Goal: Information Seeking & Learning: Learn about a topic

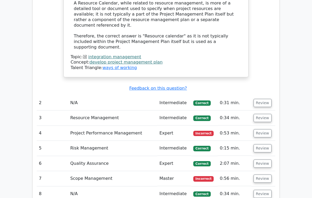
scroll to position [665, 0]
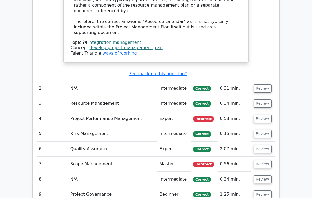
click at [264, 115] on button "Review" at bounding box center [262, 119] width 18 height 8
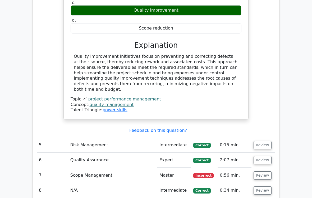
scroll to position [865, 0]
click at [265, 172] on button "Review" at bounding box center [262, 176] width 18 height 8
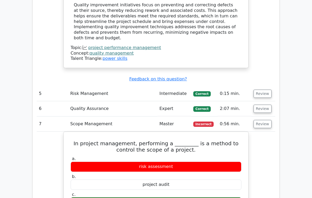
scroll to position [919, 0]
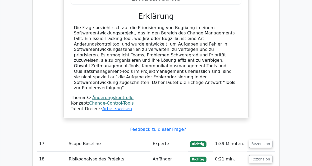
scroll to position [1528, 0]
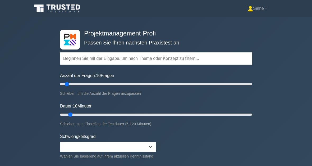
click at [79, 58] on input "text" at bounding box center [156, 58] width 192 height 13
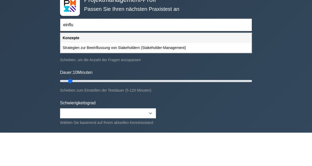
type input "einflu"
click at [279, 17] on div "Projektmanagement-Profi Passen Sie Ihren nächsten Praxistest an einflu Themen V…" at bounding box center [156, 114] width 312 height 195
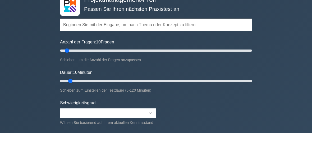
scroll to position [33, 0]
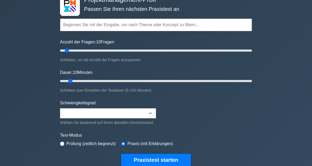
click at [77, 27] on input "text" at bounding box center [156, 25] width 192 height 13
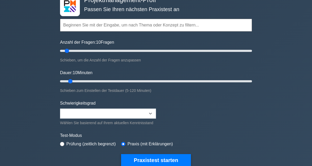
click at [298, 31] on div "Projektmanagement-Profi Passen Sie Ihren nächsten Praxistest an Themen Verwaltu…" at bounding box center [156, 81] width 312 height 195
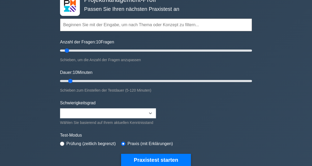
click at [74, 23] on input "text" at bounding box center [156, 24] width 192 height 13
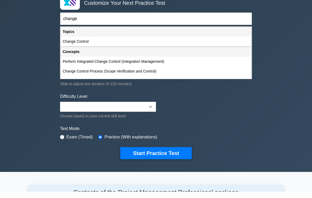
click at [139, 63] on div "Perform Integrated Change Control (Integration Management)" at bounding box center [155, 68] width 191 height 10
type input "Perform Integrated Change Control (Integration Management)"
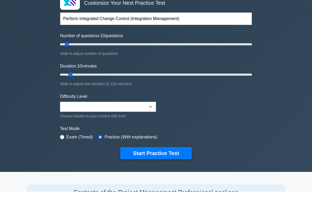
scroll to position [40, 0]
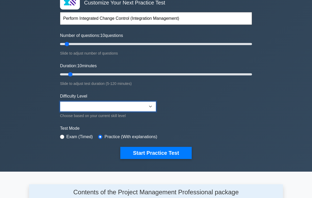
click at [150, 107] on select "Beginner Intermediate Expert" at bounding box center [108, 107] width 96 height 10
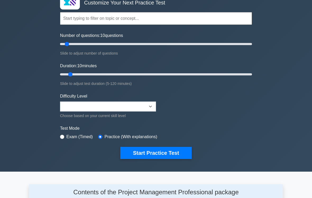
click at [165, 152] on button "Start Practice Test" at bounding box center [155, 153] width 71 height 12
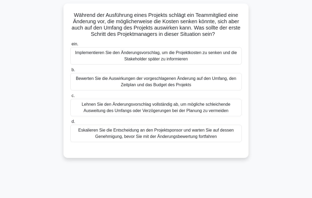
scroll to position [43, 0]
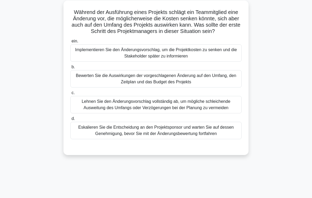
click at [226, 85] on div "Bewerten Sie die Auswirkungen der vorgeschlagenen Änderung auf den Umfang, den …" at bounding box center [155, 78] width 171 height 17
click at [70, 69] on input "b. Bewerten Sie die Auswirkungen der vorgeschlagenen Änderung auf den Umfang, d…" at bounding box center [70, 66] width 0 height 3
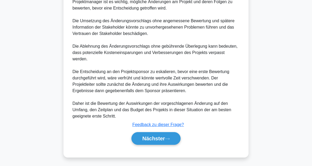
click at [174, 138] on button "Nächster" at bounding box center [155, 138] width 49 height 13
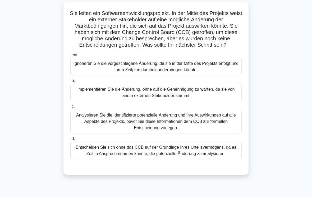
scroll to position [45, 0]
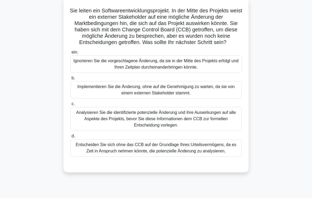
click at [234, 123] on div "Analysieren Sie die identifizierte potenzielle Änderung und ihre Auswirkungen a…" at bounding box center [155, 119] width 171 height 24
click at [70, 106] on input "c. Analysieren Sie die identifizierte potenzielle Änderung und ihre Auswirkunge…" at bounding box center [70, 103] width 0 height 3
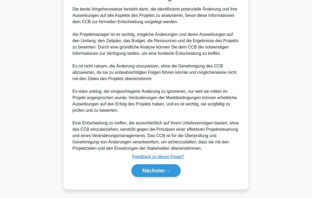
scroll to position [248, 0]
click at [175, 165] on button "Nächster" at bounding box center [155, 171] width 49 height 13
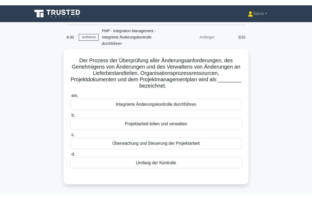
scroll to position [14, 0]
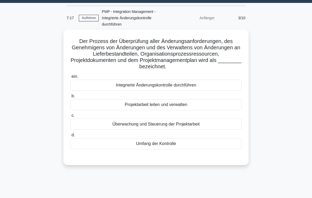
click at [188, 88] on div "Integrierte Änderungskontrolle durchführen" at bounding box center [155, 85] width 171 height 11
click at [70, 78] on input "ein. Integrierte Änderungskontrolle durchführen" at bounding box center [70, 76] width 0 height 3
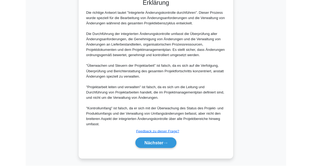
scroll to position [217, 0]
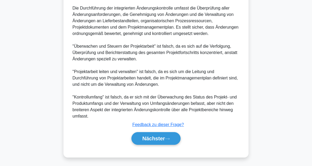
click at [177, 138] on button "Nächster" at bounding box center [155, 138] width 49 height 13
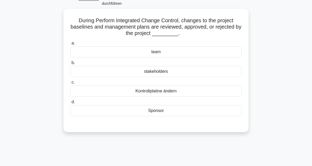
scroll to position [0, 0]
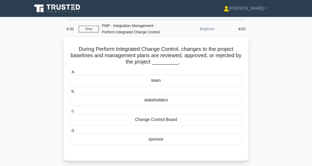
click at [193, 118] on div "Change Control Board" at bounding box center [155, 119] width 171 height 11
click at [70, 112] on input "c. Change Control Board" at bounding box center [70, 110] width 0 height 3
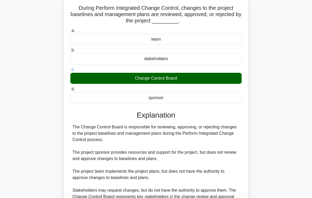
scroll to position [96, 0]
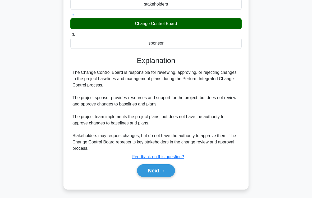
click at [169, 165] on button "Next" at bounding box center [156, 171] width 38 height 13
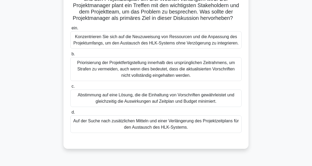
scroll to position [143, 0]
click at [207, 97] on div "Abstimmung auf eine Lösung, die die Einhaltung von Vorschriften gewährleistet u…" at bounding box center [155, 97] width 171 height 17
click at [70, 88] on input "c. Abstimmung auf eine Lösung, die die Einhaltung von Vorschriften gewährleiste…" at bounding box center [70, 86] width 0 height 3
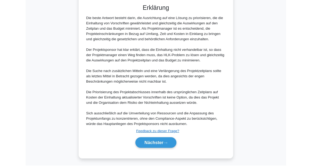
scroll to position [344, 0]
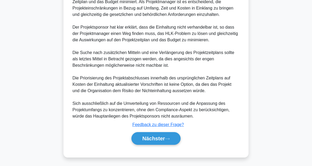
click at [177, 134] on button "Nächster" at bounding box center [155, 138] width 49 height 13
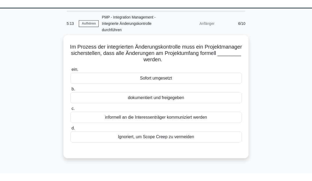
scroll to position [16, 0]
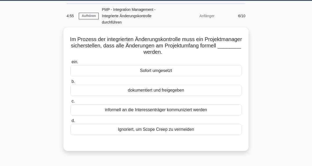
click at [190, 89] on div "dokumentiert und freigegeben" at bounding box center [155, 90] width 171 height 11
click at [70, 83] on input "b. dokumentiert und freigegeben" at bounding box center [70, 81] width 0 height 3
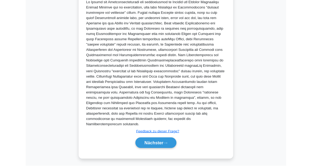
scroll to position [223, 0]
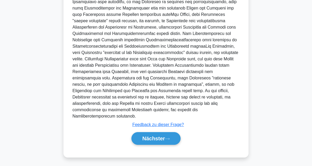
click at [174, 138] on button "Nächster" at bounding box center [155, 138] width 49 height 13
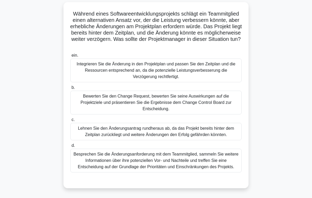
scroll to position [41, 0]
click at [219, 101] on div "Bewerten Sie den Change Request, bewerten Sie seine Auswirkungen auf die Projek…" at bounding box center [155, 103] width 171 height 24
click at [70, 90] on input "b. Bewerten Sie den Change Request, bewerten Sie seine Auswirkungen auf die Pro…" at bounding box center [70, 87] width 0 height 3
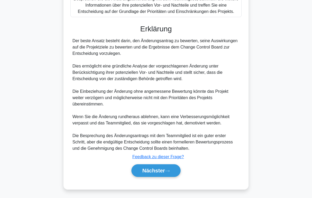
scroll to position [222, 0]
click at [173, 165] on button "Nächster" at bounding box center [155, 171] width 49 height 13
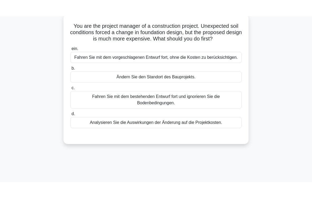
scroll to position [37, 0]
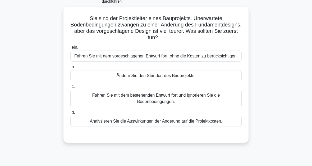
click at [221, 126] on div "Analysieren Sie die Auswirkungen der Änderung auf die Projektkosten." at bounding box center [155, 120] width 171 height 11
click at [70, 114] on input "d. Analysieren Sie die Auswirkungen der Änderung auf die Projektkosten." at bounding box center [70, 112] width 0 height 3
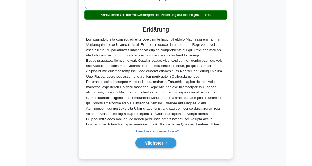
scroll to position [198, 0]
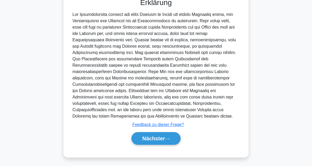
click at [173, 141] on button "Nächster" at bounding box center [155, 138] width 49 height 13
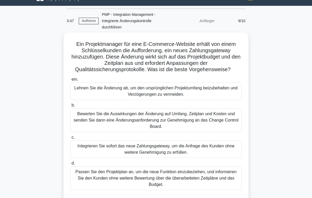
scroll to position [18, 0]
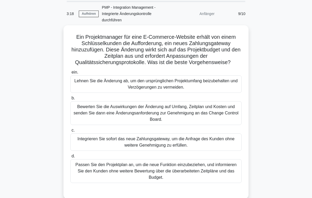
click at [219, 122] on div "Bewerten Sie die Auswirkungen der Änderung auf Umfang, Zeitplan und Kosten und …" at bounding box center [155, 113] width 171 height 24
click at [70, 100] on input "b. Bewerten Sie die Auswirkungen der Änderung auf Umfang, Zeitplan und Kosten u…" at bounding box center [70, 98] width 0 height 3
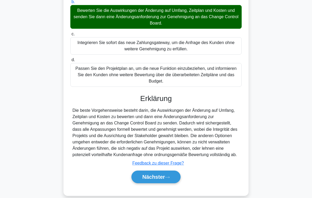
scroll to position [140, 0]
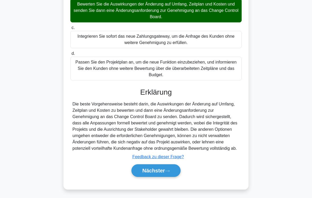
click at [174, 165] on button "Nächster" at bounding box center [155, 171] width 49 height 13
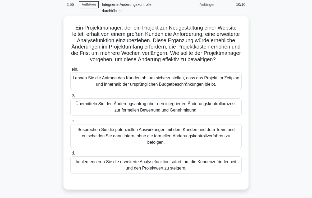
scroll to position [30, 0]
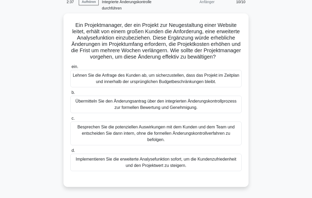
click at [225, 113] on div "Übermitteln Sie den Änderungsantrag über den integrierten Änderungskontrollproz…" at bounding box center [155, 104] width 171 height 17
click at [70, 95] on input "b. Übermitteln Sie den Änderungsantrag über den integrierten Änderungskontrollp…" at bounding box center [70, 92] width 0 height 3
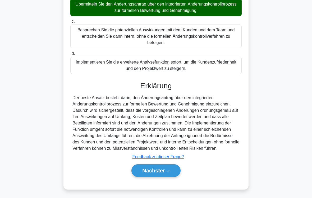
scroll to position [153, 0]
click at [168, 165] on icon at bounding box center [167, 171] width 5 height 3
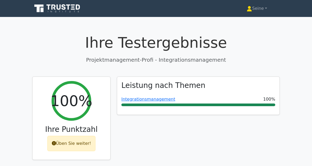
click at [82, 143] on font "Üben Sie weiter!" at bounding box center [73, 142] width 35 height 5
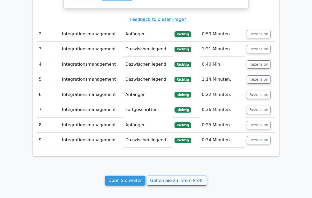
scroll to position [631, 0]
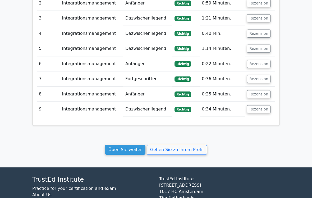
click at [126, 145] on link "Üben Sie weiter" at bounding box center [125, 150] width 40 height 10
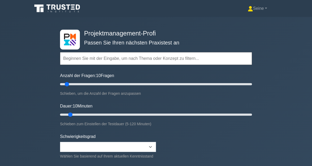
click at [79, 60] on input "text" at bounding box center [156, 58] width 192 height 13
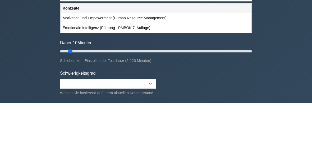
click at [90, 76] on div "Motivation und Empowerment (Human Resource Management)" at bounding box center [155, 81] width 191 height 10
type input "Motivation und Empowerment (Human Resource Management)"
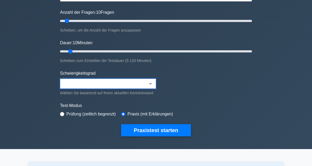
click at [151, 82] on select "Beginner Intermediate Expert" at bounding box center [108, 83] width 96 height 10
click at [147, 134] on button "Praxistest starten" at bounding box center [156, 130] width 70 height 12
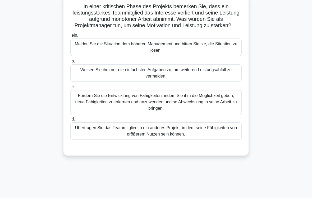
scroll to position [44, 0]
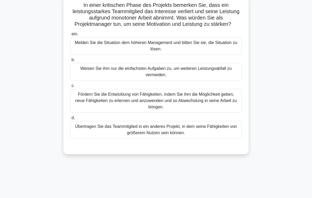
click at [181, 112] on div "Fördern Sie die Entwicklung von Fähigkeiten, indem Sie ihm die Möglichkeit gebe…" at bounding box center [155, 101] width 171 height 24
click at [70, 88] on input "c. Fördern Sie die Entwicklung von Fähigkeiten, indem Sie ihm die Möglichkeit g…" at bounding box center [70, 85] width 0 height 3
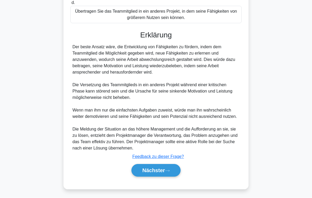
scroll to position [184, 0]
click at [179, 165] on button "Nächster" at bounding box center [155, 171] width 49 height 13
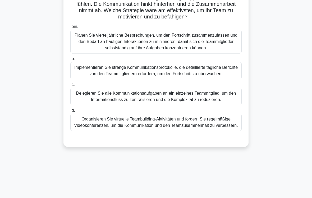
scroll to position [64, 0]
click at [203, 131] on div "Organisieren Sie virtuelle Teambuilding-Aktivitäten und fördern Sie regelmäßige…" at bounding box center [155, 122] width 171 height 17
click at [70, 112] on input "d. Organisieren Sie virtuelle Teambuilding-Aktivitäten und fördern Sie regelmäß…" at bounding box center [70, 110] width 0 height 3
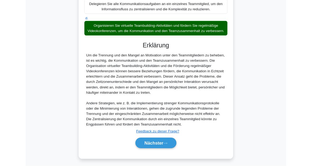
scroll to position [236, 0]
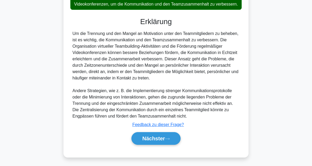
click at [174, 139] on button "Nächster" at bounding box center [155, 138] width 49 height 13
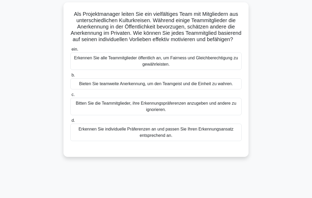
scroll to position [35, 0]
click at [216, 141] on div "Erkennen Sie individuelle Präferenzen an und passen Sie Ihren Erkennungsansatz …" at bounding box center [155, 132] width 171 height 17
click at [70, 123] on input "d. Erkennen Sie individuelle Präferenzen an und passen Sie Ihren Erkennungsansa…" at bounding box center [70, 120] width 0 height 3
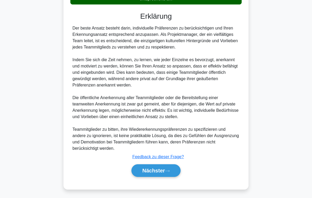
scroll to position [203, 0]
click at [172, 165] on button "Nächster" at bounding box center [155, 171] width 49 height 13
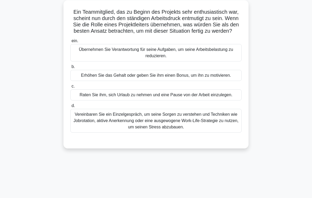
scroll to position [37, 0]
click at [220, 133] on div "Vereinbaren Sie ein Einzelgespräch, um seine Sorgen zu verstehen und Techniken …" at bounding box center [155, 121] width 171 height 24
click at [70, 108] on input "d. Vereinbaren Sie ein Einzelgespräch, um seine Sorgen zu verstehen und Technik…" at bounding box center [70, 105] width 0 height 3
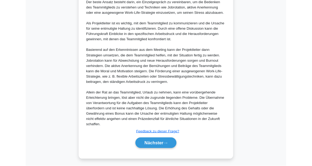
scroll to position [268, 0]
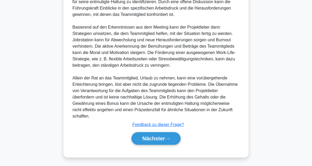
click at [178, 137] on button "Nächster" at bounding box center [155, 138] width 49 height 13
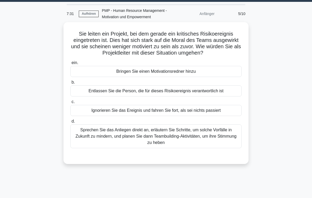
scroll to position [16, 0]
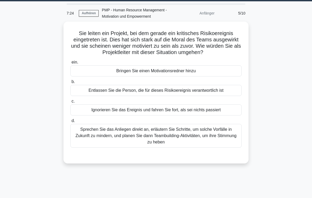
click at [225, 147] on div "Sprechen Sie das Anliegen direkt an, erläutern Sie Schritte, um solche Vorfälle…" at bounding box center [155, 136] width 171 height 24
click at [70, 123] on input "d. Sprechen Sie das Anliegen direkt an, erläutern Sie Schritte, um solche Vorfä…" at bounding box center [70, 120] width 0 height 3
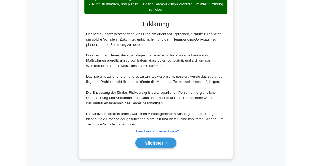
scroll to position [198, 0]
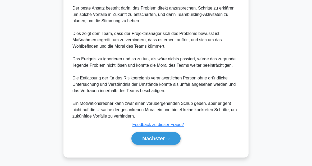
click at [171, 140] on button "Nächster" at bounding box center [155, 138] width 49 height 13
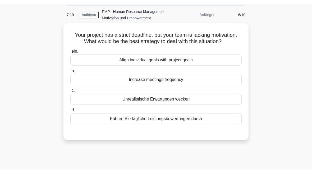
scroll to position [6, 0]
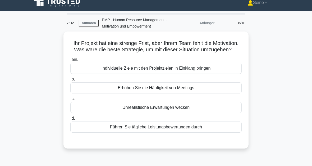
click at [220, 74] on div "Individuelle Ziele mit den Projektzielen in Einklang bringen" at bounding box center [155, 68] width 171 height 11
click at [70, 61] on input "ein. Individuelle Ziele mit den Projektzielen in Einklang bringen" at bounding box center [70, 59] width 0 height 3
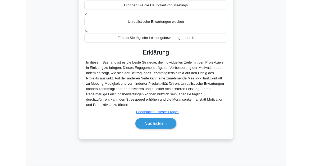
scroll to position [120, 0]
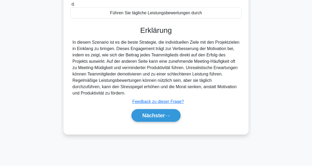
click at [172, 121] on button "Nächster" at bounding box center [155, 115] width 49 height 13
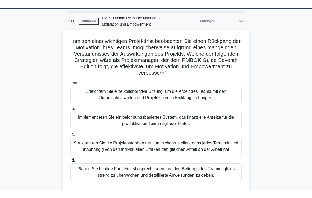
scroll to position [29, 0]
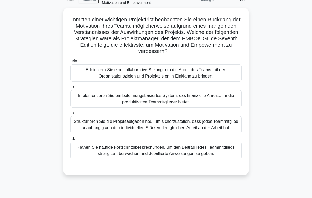
click at [214, 82] on div "Erleichtern Sie eine kollaborative Sitzung, um die Arbeit des Teams mit den Org…" at bounding box center [155, 72] width 171 height 17
click at [70, 63] on input "ein. Erleichtern Sie eine kollaborative Sitzung, um die Arbeit des Teams mit de…" at bounding box center [70, 61] width 0 height 3
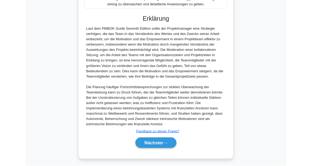
scroll to position [249, 0]
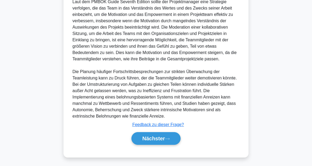
click at [171, 136] on button "Nächster" at bounding box center [155, 138] width 49 height 13
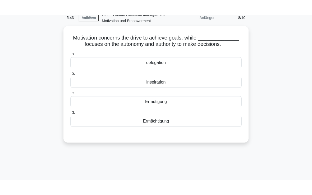
scroll to position [0, 0]
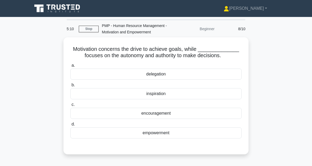
click at [161, 138] on div "empowerment" at bounding box center [155, 132] width 171 height 11
click at [70, 126] on input "d. empowerment" at bounding box center [70, 123] width 0 height 3
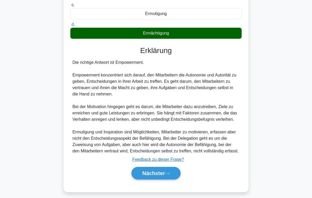
scroll to position [127, 0]
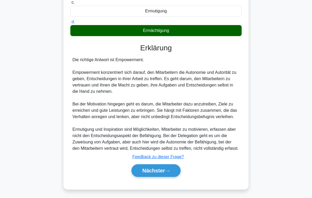
click at [173, 165] on button "Nächster" at bounding box center [155, 171] width 49 height 13
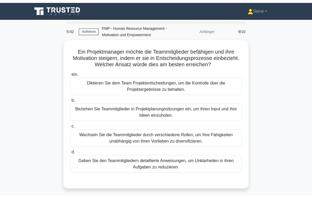
scroll to position [27, 0]
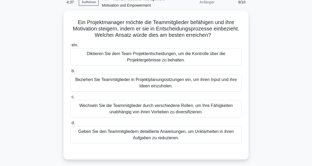
click at [217, 85] on div "Beziehen Sie Teammitglieder in Projektplanungssitzungen ein, um ihren Input und…" at bounding box center [155, 82] width 171 height 17
click at [70, 73] on input "b. Beziehen Sie Teammitglieder in Projektplanungssitzungen ein, um ihren Input …" at bounding box center [70, 70] width 0 height 3
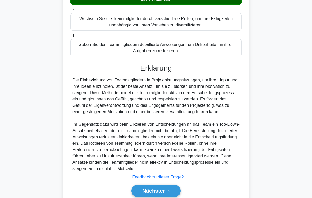
scroll to position [153, 0]
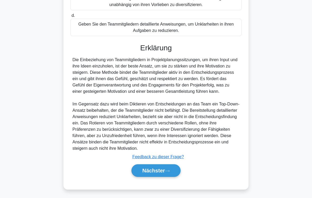
click at [172, 165] on button "Nächster" at bounding box center [155, 171] width 49 height 13
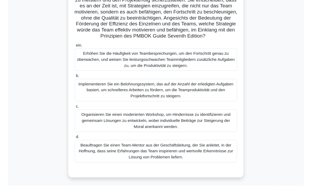
scroll to position [149, 0]
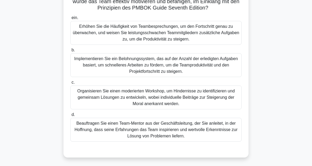
click at [219, 97] on div "Organisieren Sie einen moderierten Workshop, um Hindernisse zu identifizieren u…" at bounding box center [155, 97] width 171 height 24
click at [70, 84] on input "c. Organisieren Sie einen moderierten Workshop, um Hindernisse zu identifiziere…" at bounding box center [70, 82] width 0 height 3
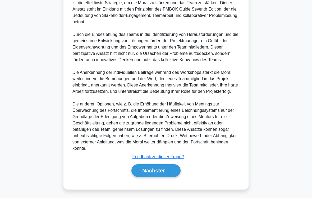
scroll to position [343, 0]
click at [172, 165] on button "Nächster" at bounding box center [155, 171] width 49 height 13
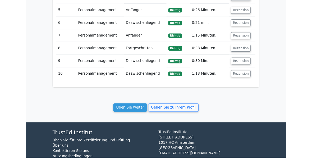
scroll to position [668, 0]
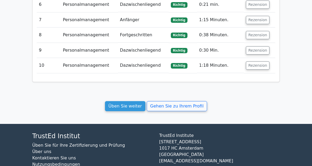
click at [190, 101] on link "Gehen Sie zu Ihrem Profil" at bounding box center [177, 106] width 60 height 10
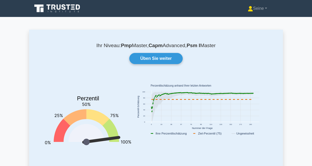
click at [156, 58] on link "Üben Sie weiter" at bounding box center [155, 58] width 53 height 11
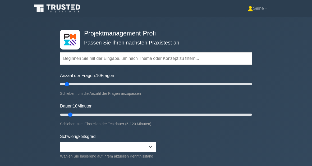
click at [74, 58] on input "text" at bounding box center [156, 58] width 192 height 13
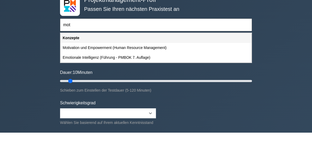
click at [161, 76] on div "Motivation und Empowerment (Human Resource Management)" at bounding box center [155, 81] width 191 height 10
type input "Motivation und Empowerment (Human Resource Management)"
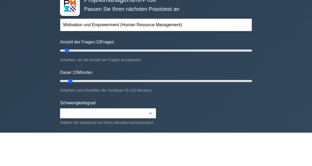
scroll to position [33, 0]
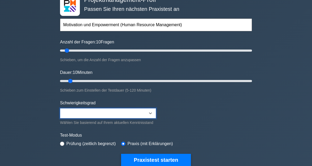
click at [148, 114] on select "Beginner Intermediate Expert" at bounding box center [108, 113] width 96 height 10
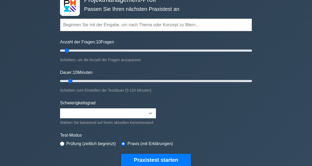
click at [162, 164] on button "Praxistest starten" at bounding box center [156, 159] width 70 height 12
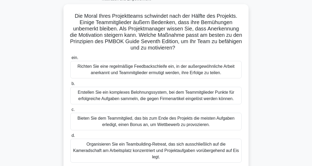
scroll to position [33, 0]
click at [228, 78] on div "Richten Sie eine regelmäßige Feedbackschleife ein, in der außergewöhnliche Arbe…" at bounding box center [155, 69] width 171 height 17
click at [70, 59] on input "ein. Richten Sie eine regelmäßige Feedbackschleife ein, in der außergewöhnliche…" at bounding box center [70, 57] width 0 height 3
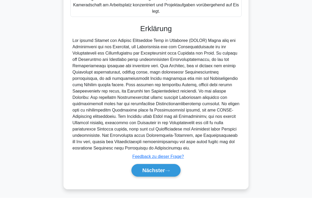
scroll to position [216, 0]
click at [175, 165] on button "Nächster" at bounding box center [155, 171] width 49 height 13
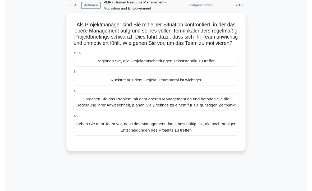
scroll to position [55, 0]
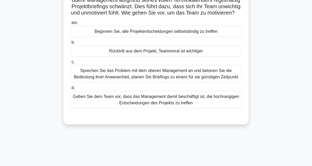
click at [219, 82] on div "Sprechen Sie das Problem mit dem oberen Management an und betonen Sie die Bedeu…" at bounding box center [155, 73] width 171 height 17
click at [70, 64] on input "c. Sprechen Sie das Problem mit dem oberen Management an und betonen Sie die Be…" at bounding box center [70, 61] width 0 height 3
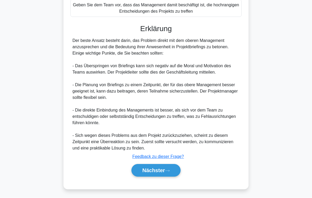
scroll to position [172, 0]
click at [170, 165] on button "Nächster" at bounding box center [155, 171] width 49 height 13
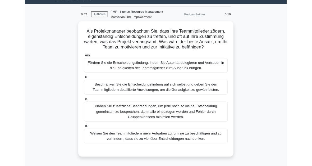
scroll to position [44, 0]
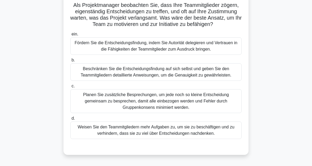
click at [140, 55] on div "Fördern Sie die Entscheidungsfindung, indem Sie Autorität delegieren und Vertra…" at bounding box center [155, 45] width 171 height 17
click at [70, 36] on input "ein. Fördern Sie die Entscheidungsfindung, indem Sie Autorität delegieren und V…" at bounding box center [70, 33] width 0 height 3
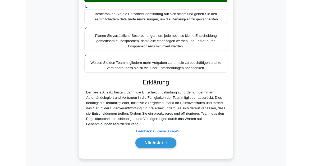
scroll to position [154, 0]
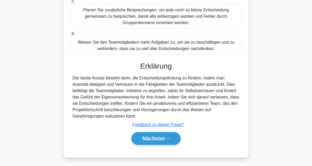
click at [163, 135] on font "Nächster" at bounding box center [153, 138] width 23 height 6
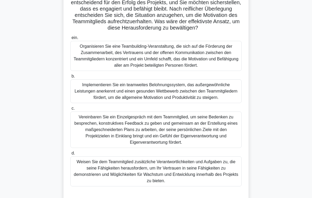
scroll to position [73, 0]
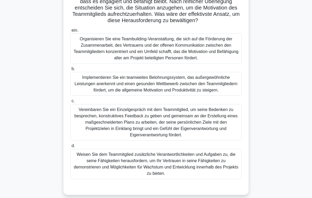
click at [205, 137] on div "Vereinbaren Sie ein Einzelgespräch mit dem Teammitglied, um seine Bedenken zu b…" at bounding box center [155, 122] width 171 height 36
click at [70, 103] on input "c. Vereinbaren Sie ein Einzelgespräch mit dem Teammitglied, um seine Bedenken z…" at bounding box center [70, 101] width 0 height 3
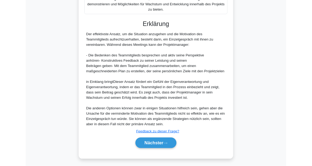
scroll to position [306, 0]
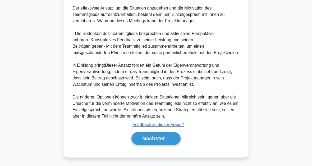
click at [165, 139] on font "Nächster" at bounding box center [153, 138] width 23 height 6
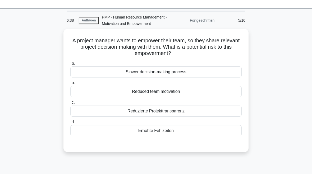
scroll to position [11, 0]
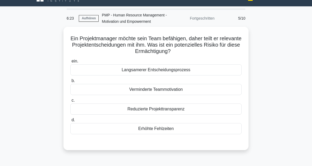
click at [176, 114] on div "Reduzierte Projekttransparenz" at bounding box center [155, 108] width 171 height 11
click at [70, 102] on input "c. Reduzierte Projekttransparenz" at bounding box center [70, 99] width 0 height 3
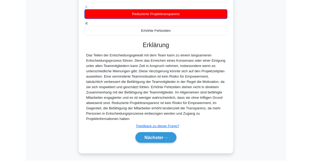
scroll to position [148, 0]
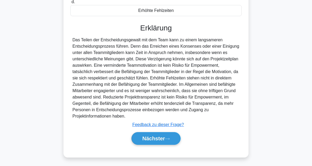
click at [172, 137] on button "Nächster" at bounding box center [155, 138] width 49 height 13
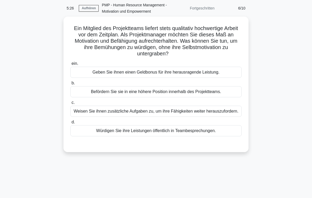
scroll to position [21, 0]
click at [211, 137] on div "Würdigen Sie ihre Leistungen öffentlich in Teambesprechungen." at bounding box center [155, 130] width 171 height 11
click at [70, 124] on input "d. Würdigen Sie ihre Leistungen öffentlich in Teambesprechungen." at bounding box center [70, 122] width 0 height 3
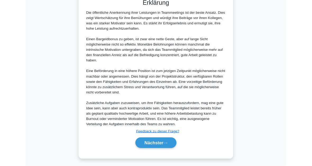
scroll to position [223, 0]
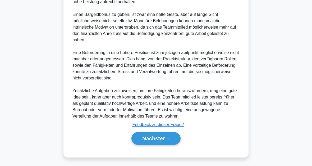
click at [175, 135] on button "Nächster" at bounding box center [155, 138] width 49 height 13
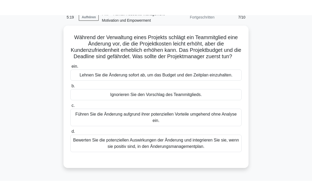
scroll to position [27, 0]
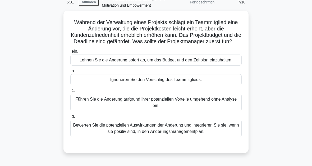
click at [173, 137] on div "Bewerten Sie die potenziellen Auswirkungen der Änderung und integrieren Sie sie…" at bounding box center [155, 127] width 171 height 17
click at [70, 118] on input "d. Bewerten Sie die potenziellen Auswirkungen der Änderung und integrieren Sie …" at bounding box center [70, 116] width 0 height 3
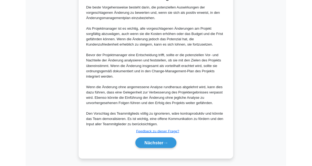
scroll to position [249, 0]
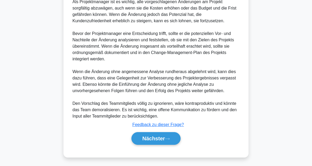
click at [169, 138] on icon at bounding box center [167, 139] width 4 height 2
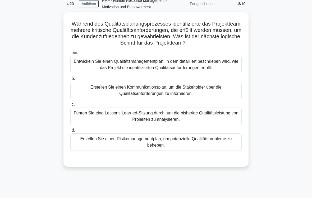
scroll to position [25, 0]
click at [162, 73] on div "Entwickeln Sie einen Qualitätsmanagementplan, in dem detailliert beschrieben wi…" at bounding box center [155, 64] width 171 height 17
click at [70, 55] on input "ein. Entwickeln Sie einen Qualitätsmanagementplan, in dem detailliert beschrieb…" at bounding box center [70, 52] width 0 height 3
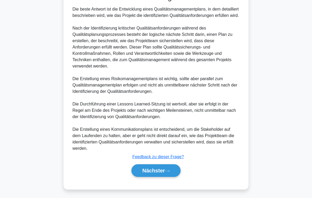
scroll to position [216, 0]
click at [163, 165] on font "Nächster" at bounding box center [153, 171] width 23 height 6
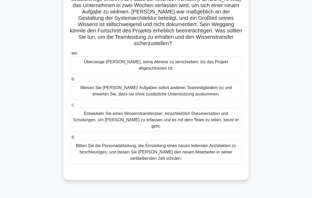
scroll to position [62, 0]
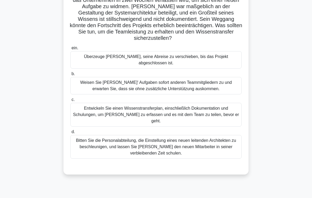
click at [230, 125] on div "Entwickeln Sie einen Wissenstransferplan, einschließlich Dokumentation und Schu…" at bounding box center [155, 115] width 171 height 24
click at [70, 102] on input "c. Entwickeln Sie einen Wissenstransferplan, einschließlich Dokumentation und S…" at bounding box center [70, 99] width 0 height 3
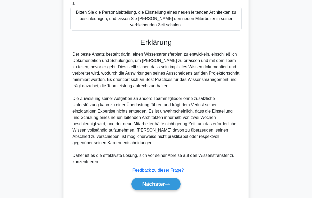
scroll to position [222, 0]
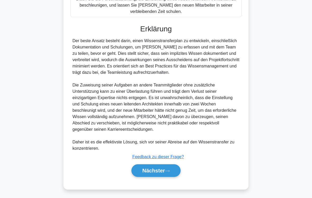
click at [163, 165] on font "Nächster" at bounding box center [153, 171] width 23 height 6
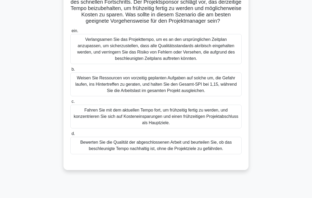
scroll to position [79, 0]
click at [185, 154] on div "Bewerten Sie die Qualität der abgeschlossenen Arbeit und beurteilen Sie, ob das…" at bounding box center [155, 145] width 171 height 17
click at [70, 136] on input "d. Bewerten Sie die Qualität der abgeschlossenen Arbeit und beurteilen Sie, ob …" at bounding box center [70, 133] width 0 height 3
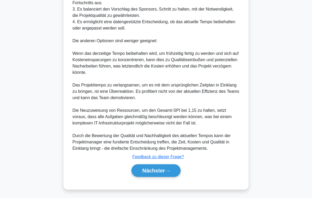
scroll to position [343, 0]
click at [169, 165] on icon at bounding box center [167, 171] width 5 height 3
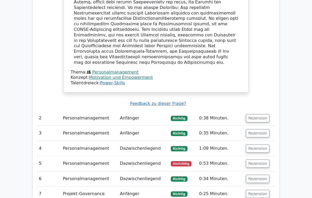
scroll to position [550, 0]
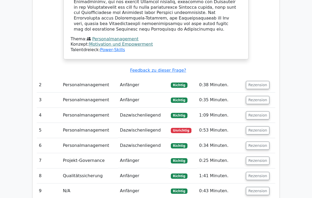
click at [265, 126] on button "Rezension" at bounding box center [258, 130] width 24 height 8
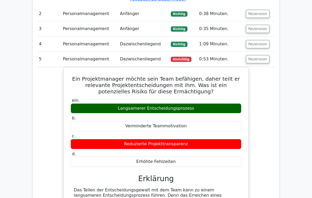
scroll to position [647, 0]
